Goal: Information Seeking & Learning: Learn about a topic

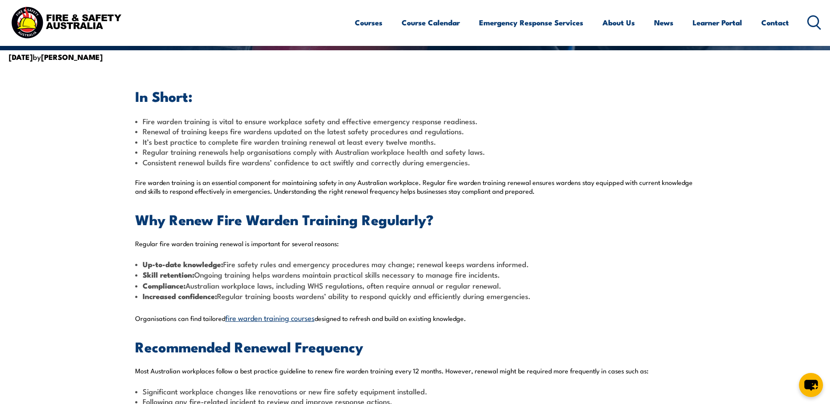
scroll to position [219, 0]
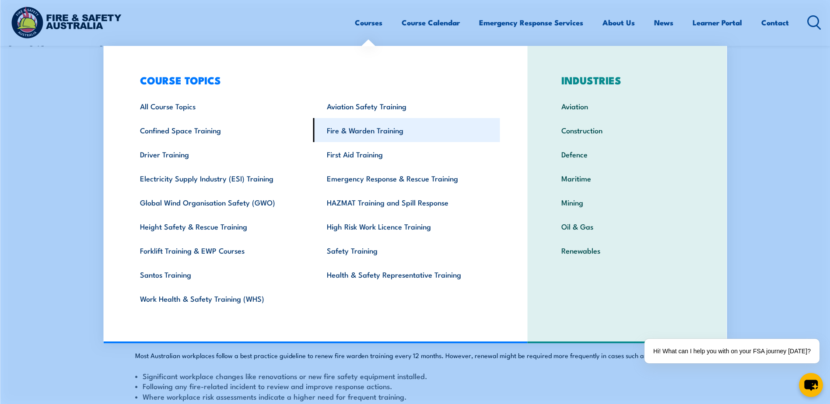
click at [377, 127] on link "Fire & Warden Training" at bounding box center [406, 130] width 187 height 24
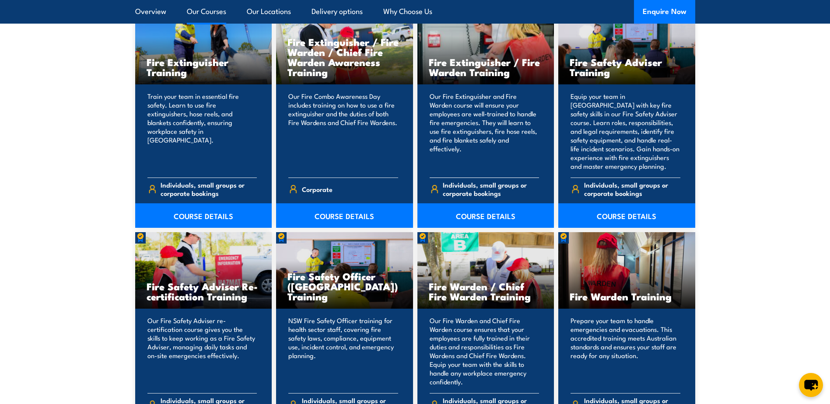
scroll to position [1007, 0]
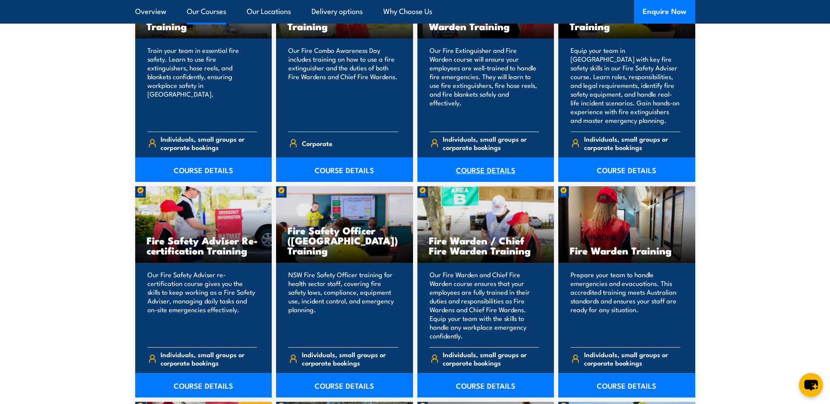
click at [488, 170] on link "COURSE DETAILS" at bounding box center [486, 170] width 137 height 25
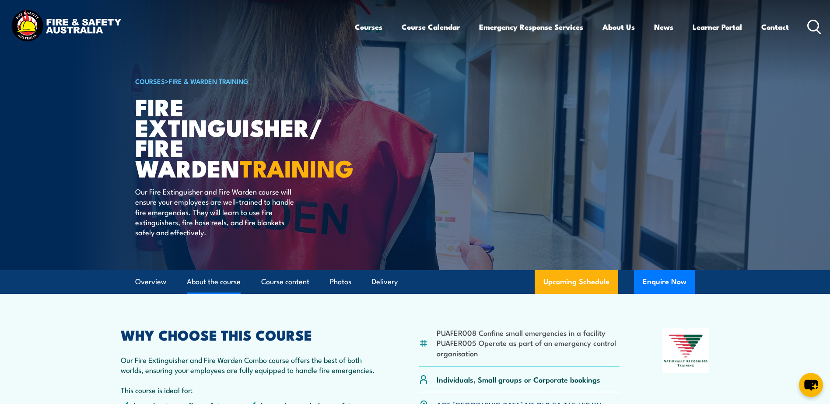
click at [197, 285] on link "About the course" at bounding box center [214, 281] width 54 height 23
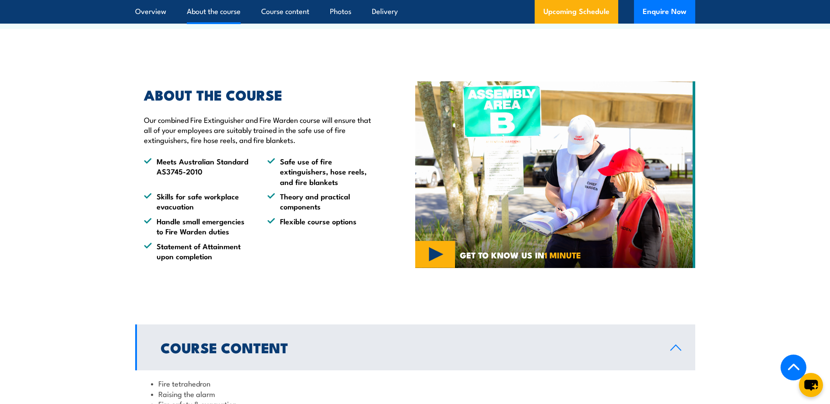
scroll to position [449, 0]
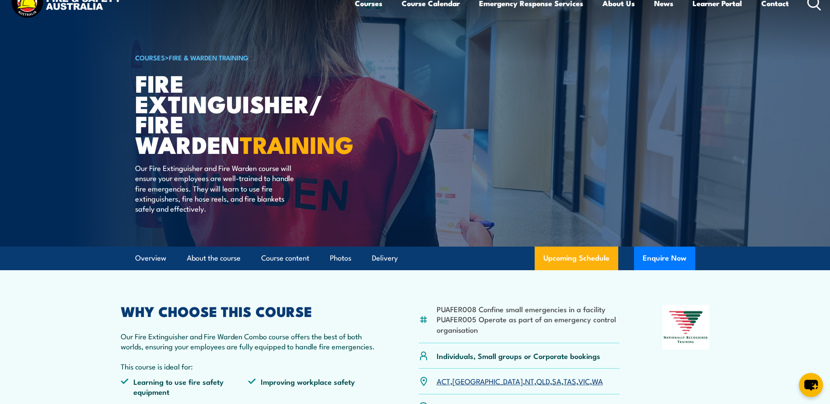
scroll to position [7, 0]
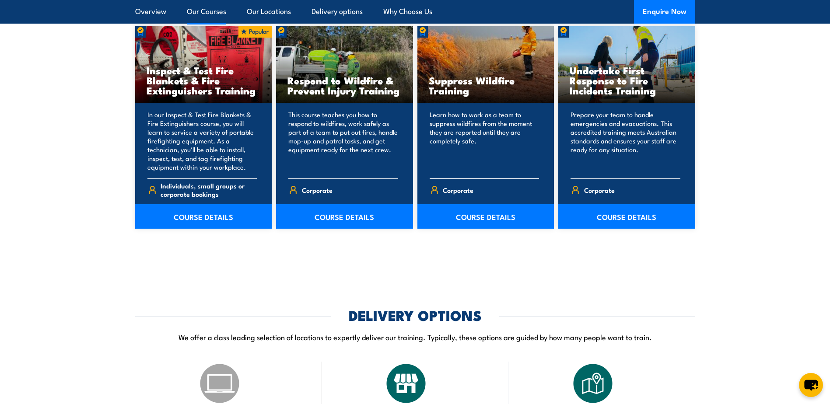
scroll to position [1401, 0]
